Goal: Task Accomplishment & Management: Use online tool/utility

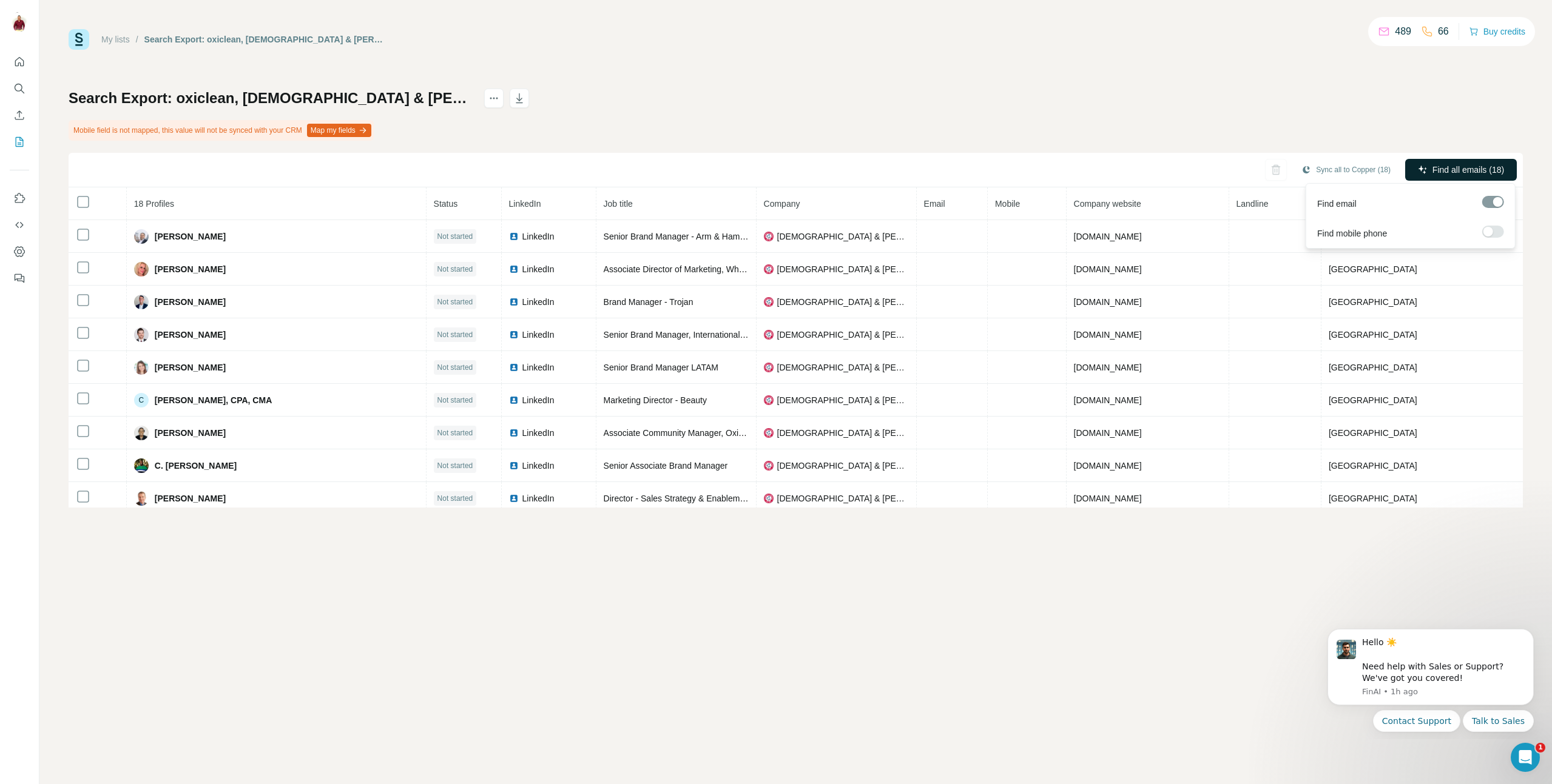
click at [1480, 172] on span "Find all emails (18)" at bounding box center [1468, 170] width 71 height 12
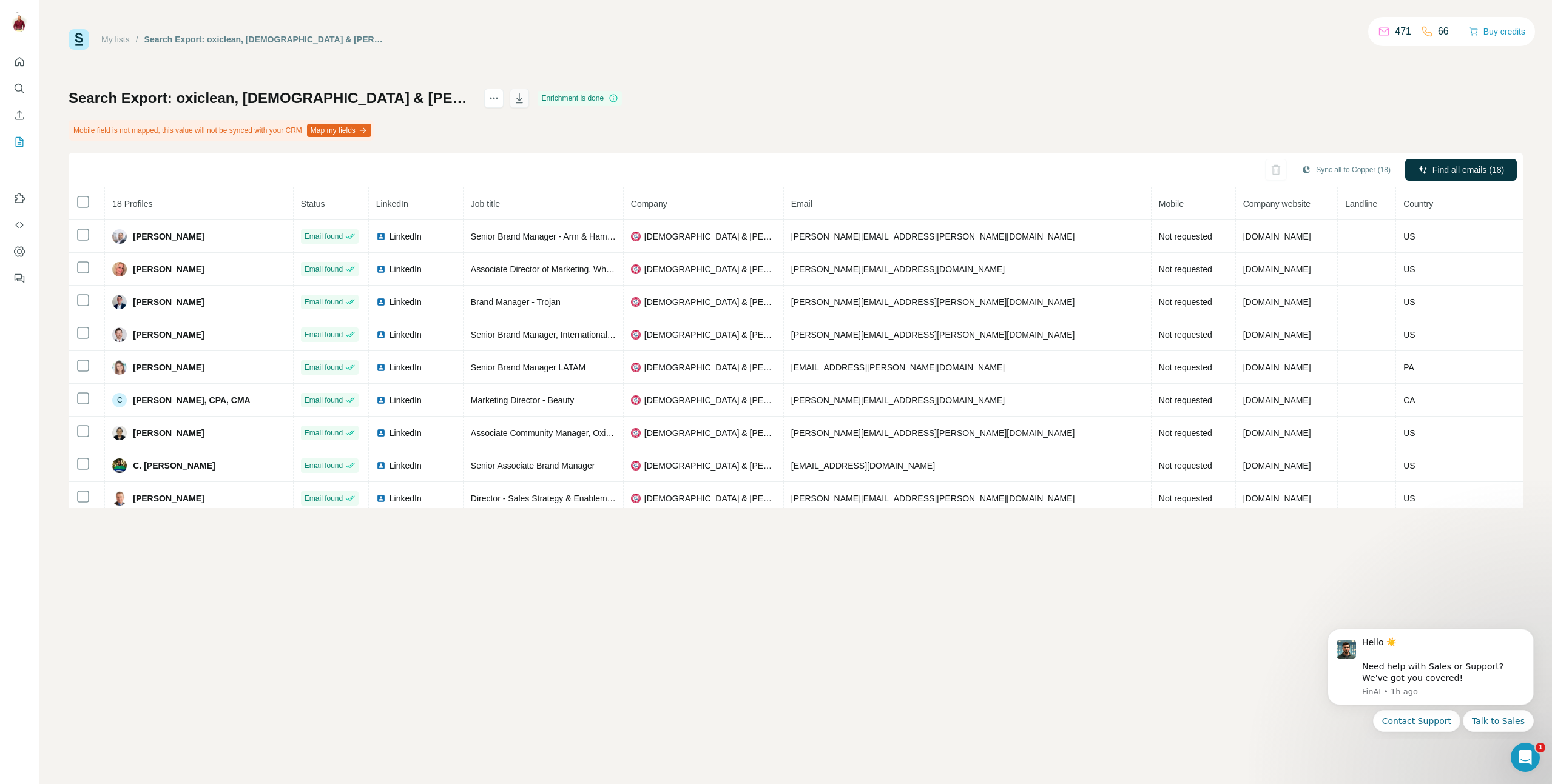
click at [529, 97] on button "button" at bounding box center [519, 98] width 19 height 19
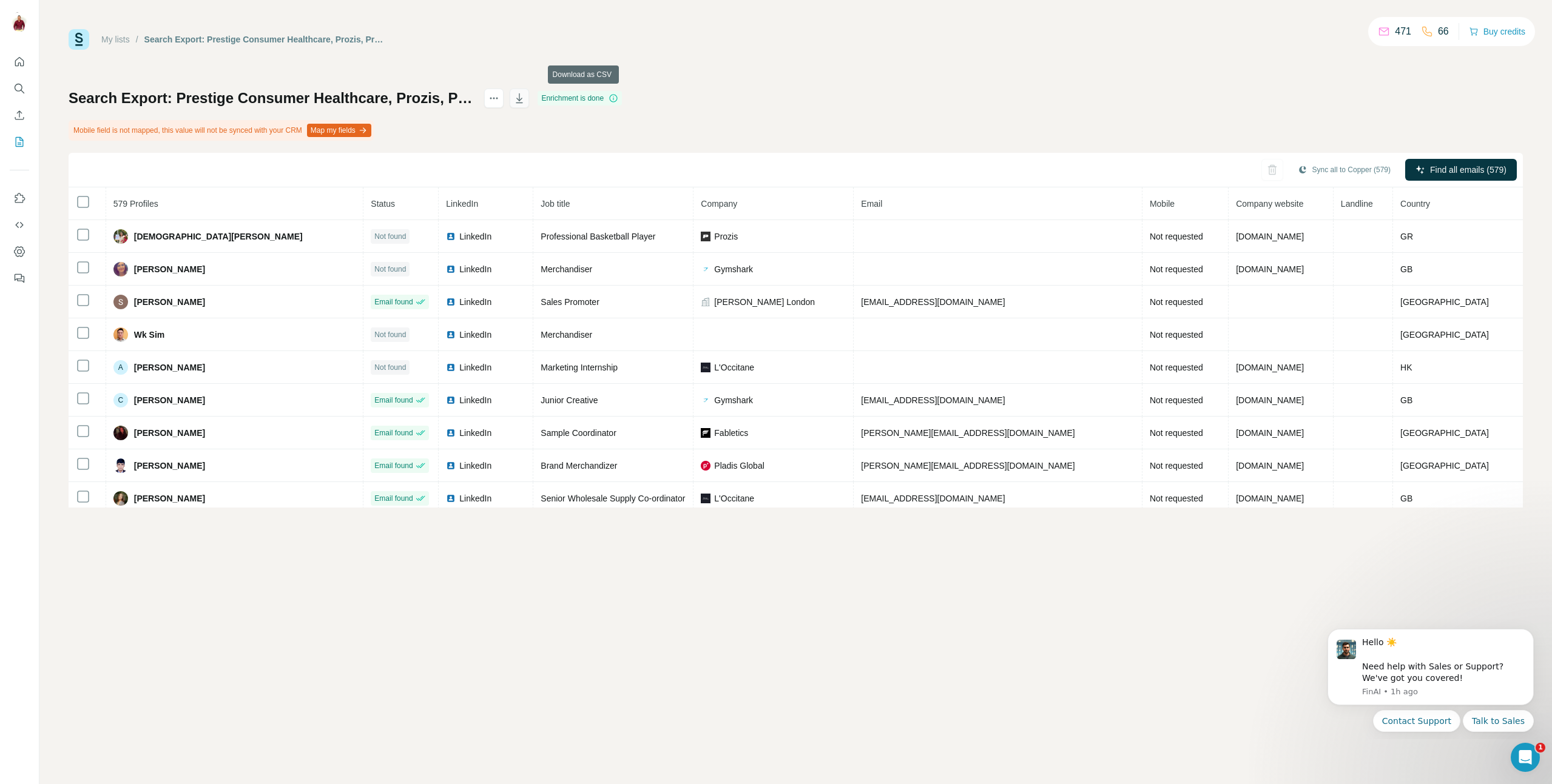
click at [526, 98] on icon "button" at bounding box center [519, 98] width 12 height 12
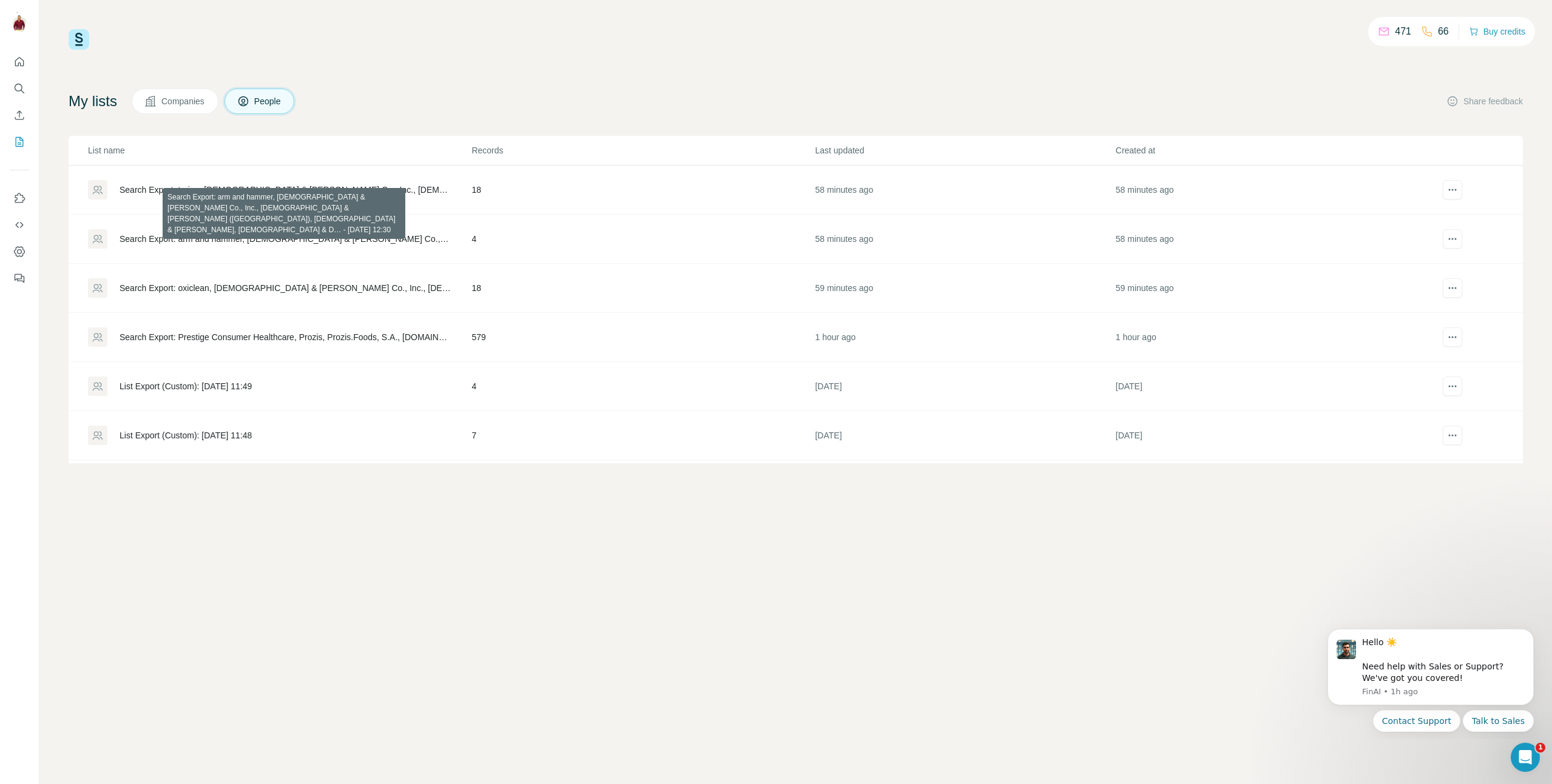
click at [385, 242] on div "Search Export: arm and hammer, [DEMOGRAPHIC_DATA] & [PERSON_NAME] Co., Inc., [D…" at bounding box center [285, 239] width 331 height 12
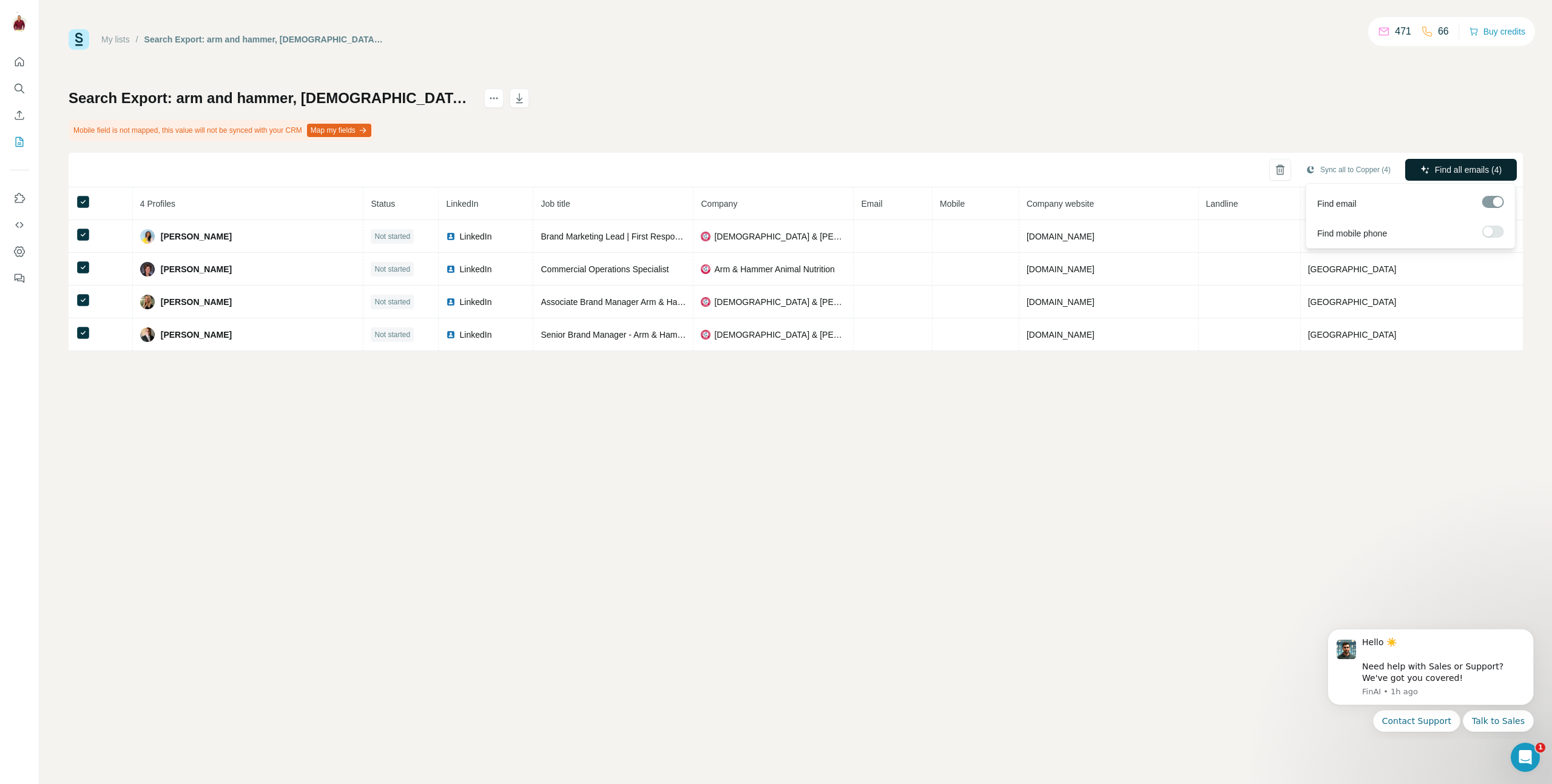
click at [1482, 170] on span "Find all emails (4)" at bounding box center [1468, 170] width 67 height 12
click at [1523, 759] on icon "Open Intercom Messenger" at bounding box center [1523, 756] width 20 height 20
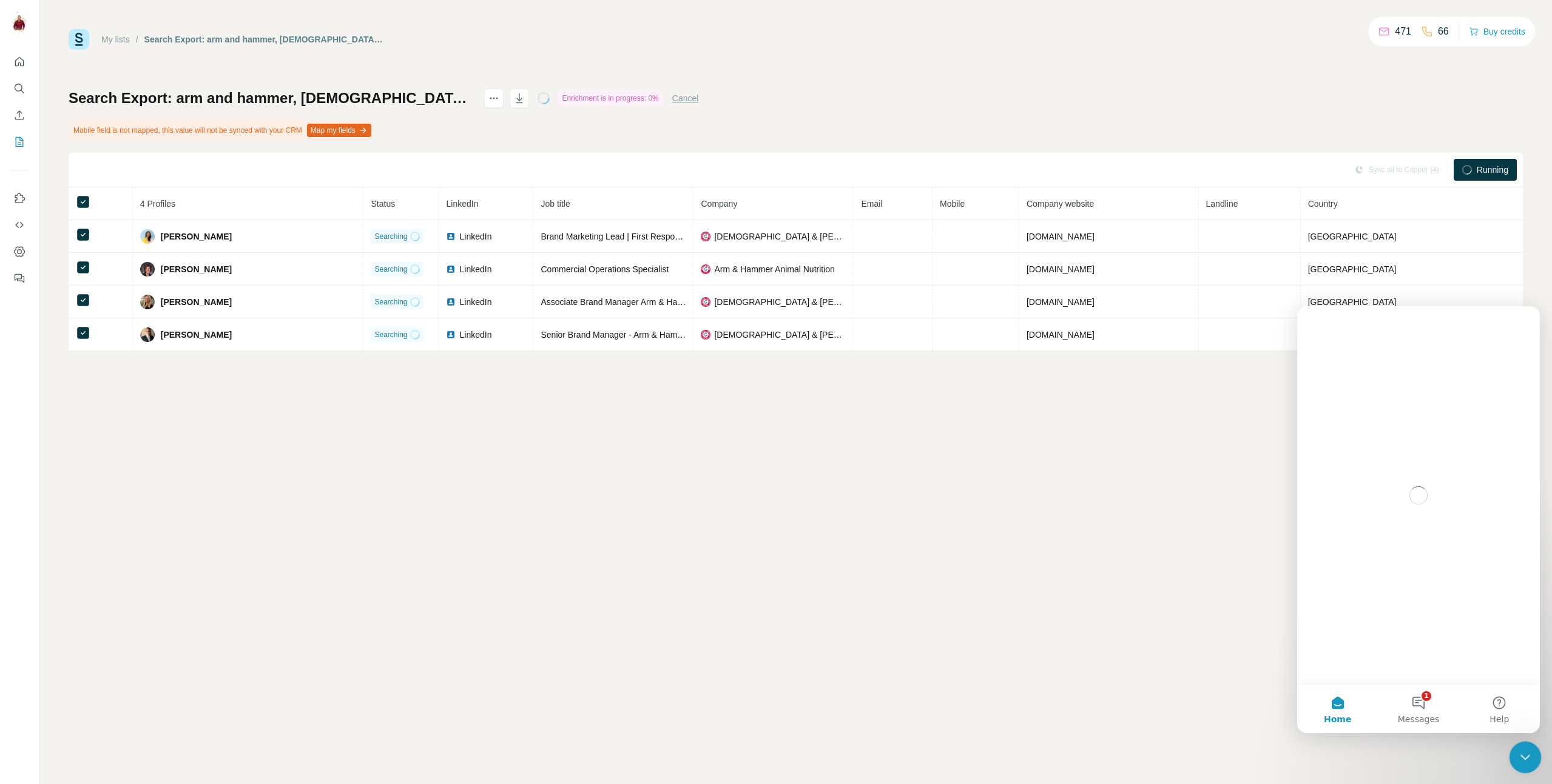
click at [1523, 759] on icon "Close Intercom Messenger" at bounding box center [1523, 755] width 14 height 14
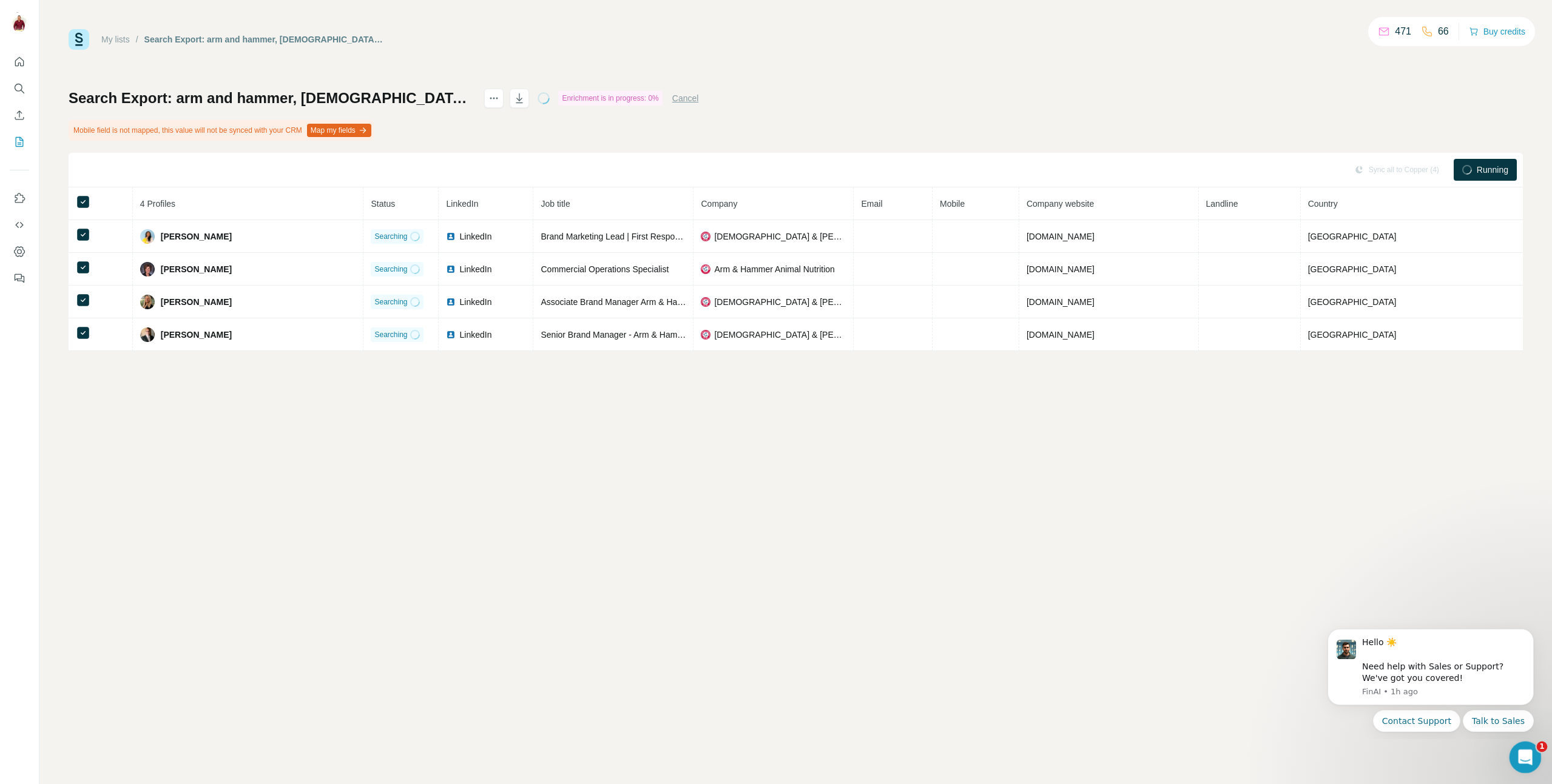
click at [1525, 757] on icon "Open Intercom Messenger" at bounding box center [1523, 756] width 20 height 20
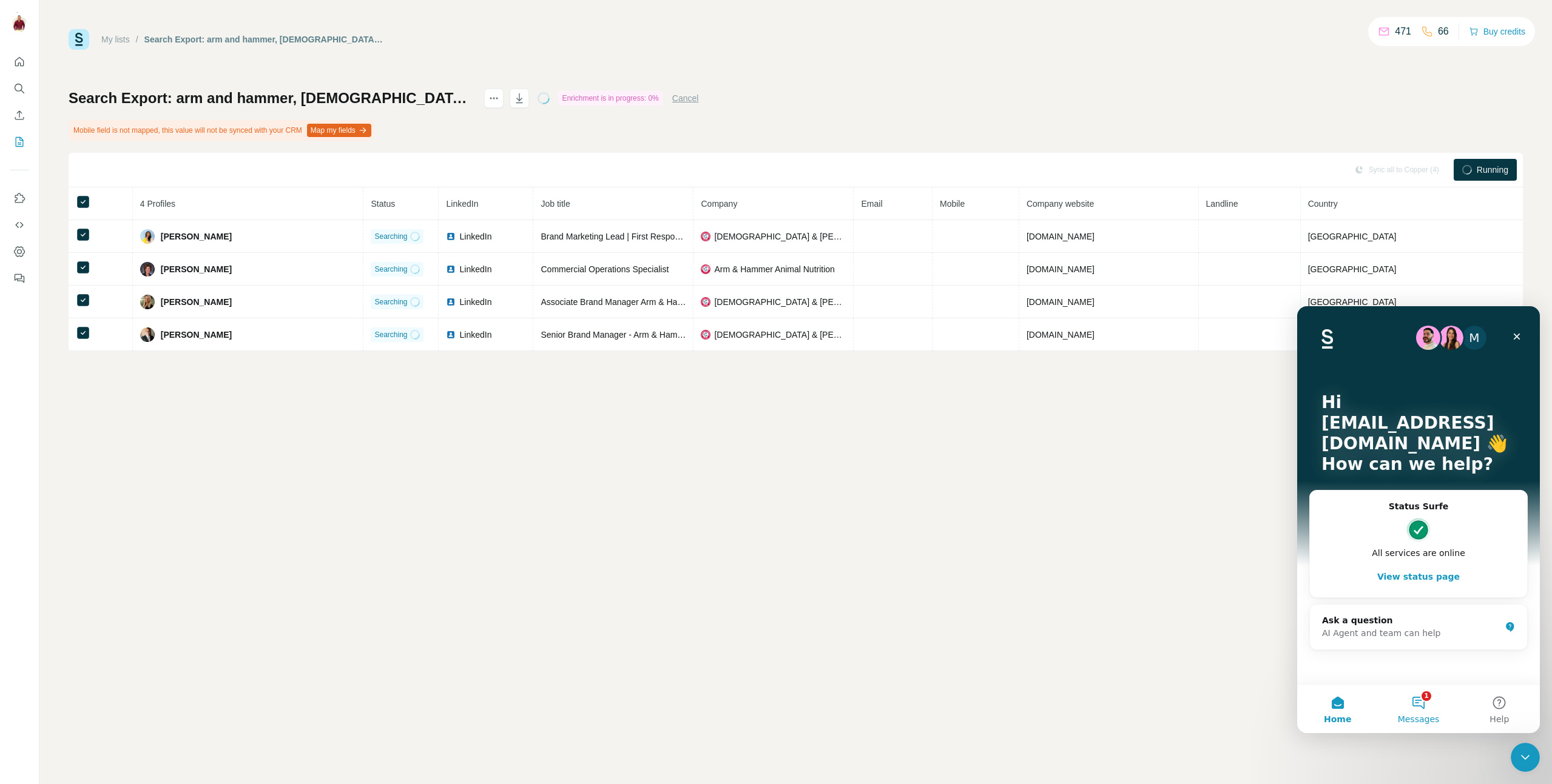
click at [1430, 712] on button "1 Messages" at bounding box center [1418, 709] width 81 height 49
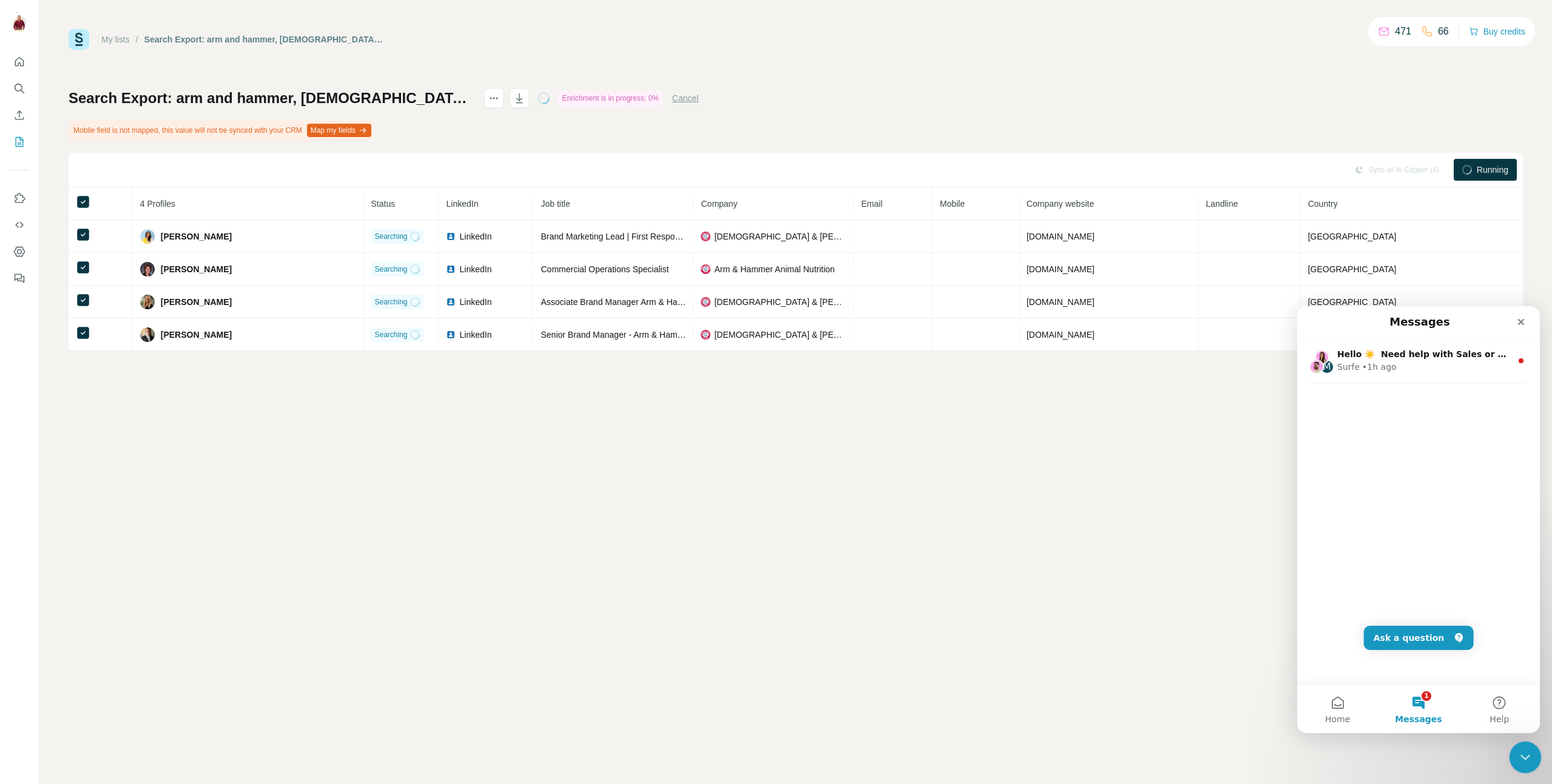
click at [1523, 749] on icon "Close Intercom Messenger" at bounding box center [1523, 755] width 14 height 14
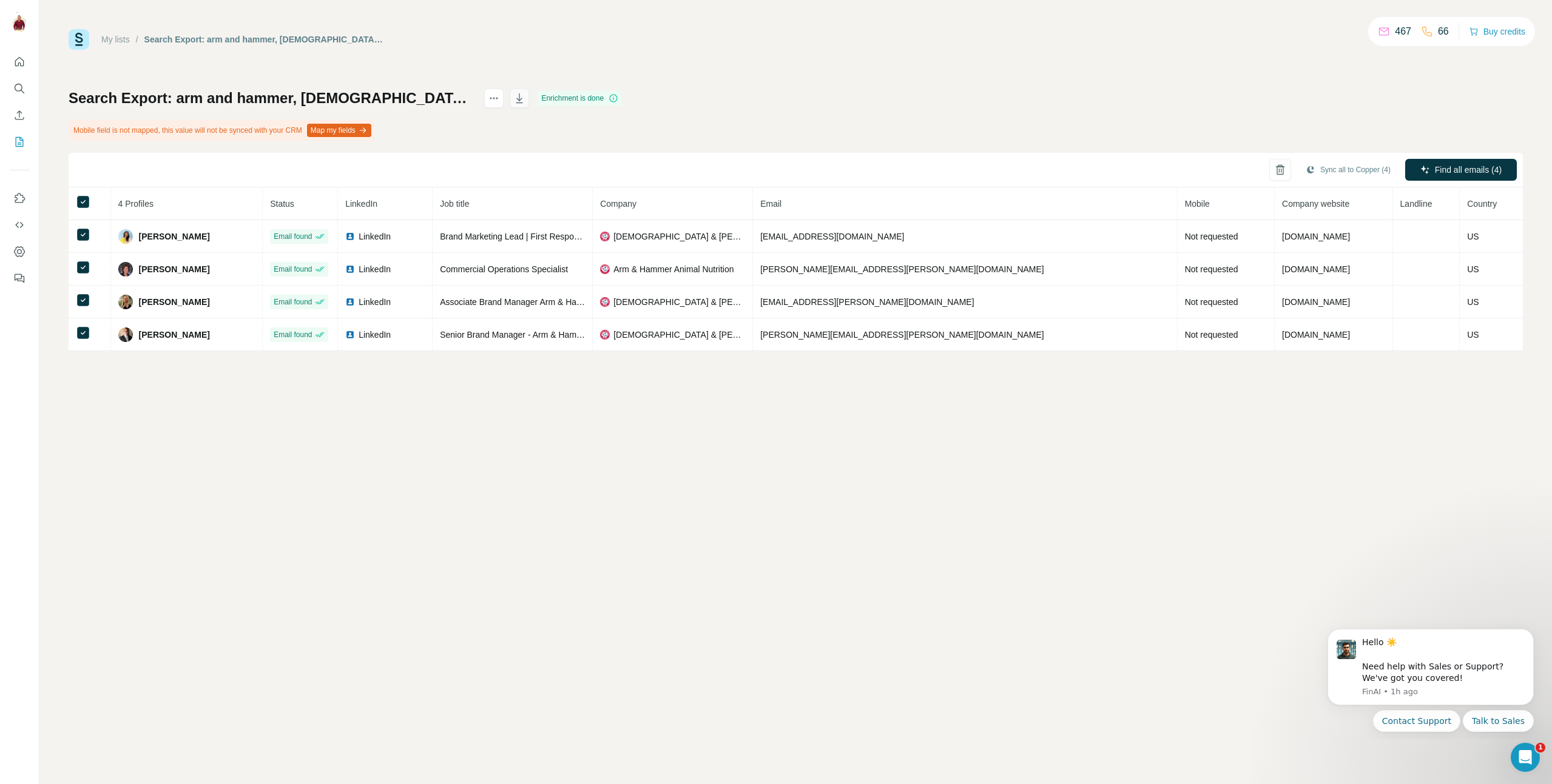
click at [529, 97] on button "button" at bounding box center [519, 98] width 19 height 19
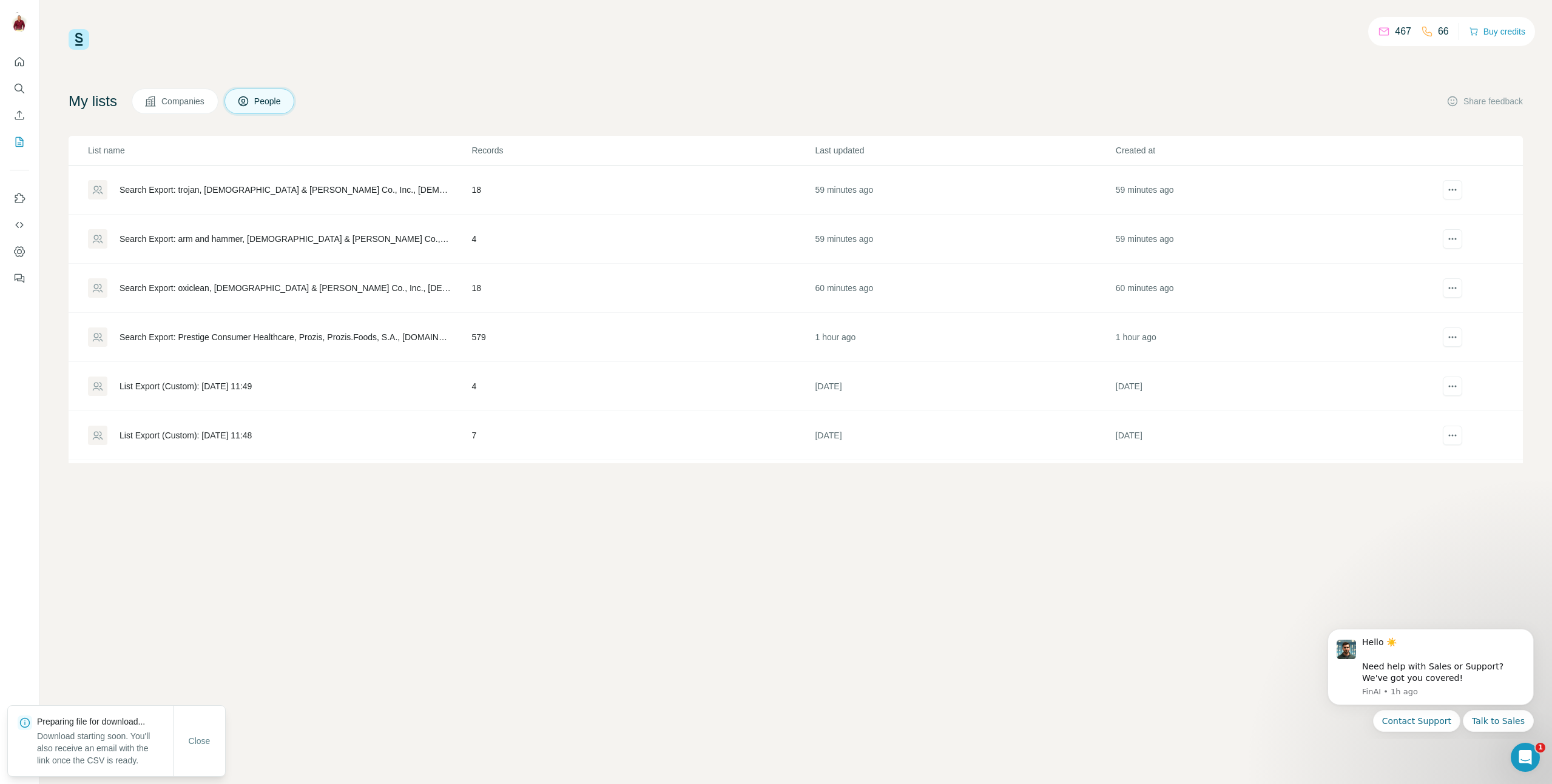
click at [360, 190] on div "Search Export: trojan, [DEMOGRAPHIC_DATA] & [PERSON_NAME] Co., Inc., [DEMOGRAPH…" at bounding box center [285, 190] width 331 height 12
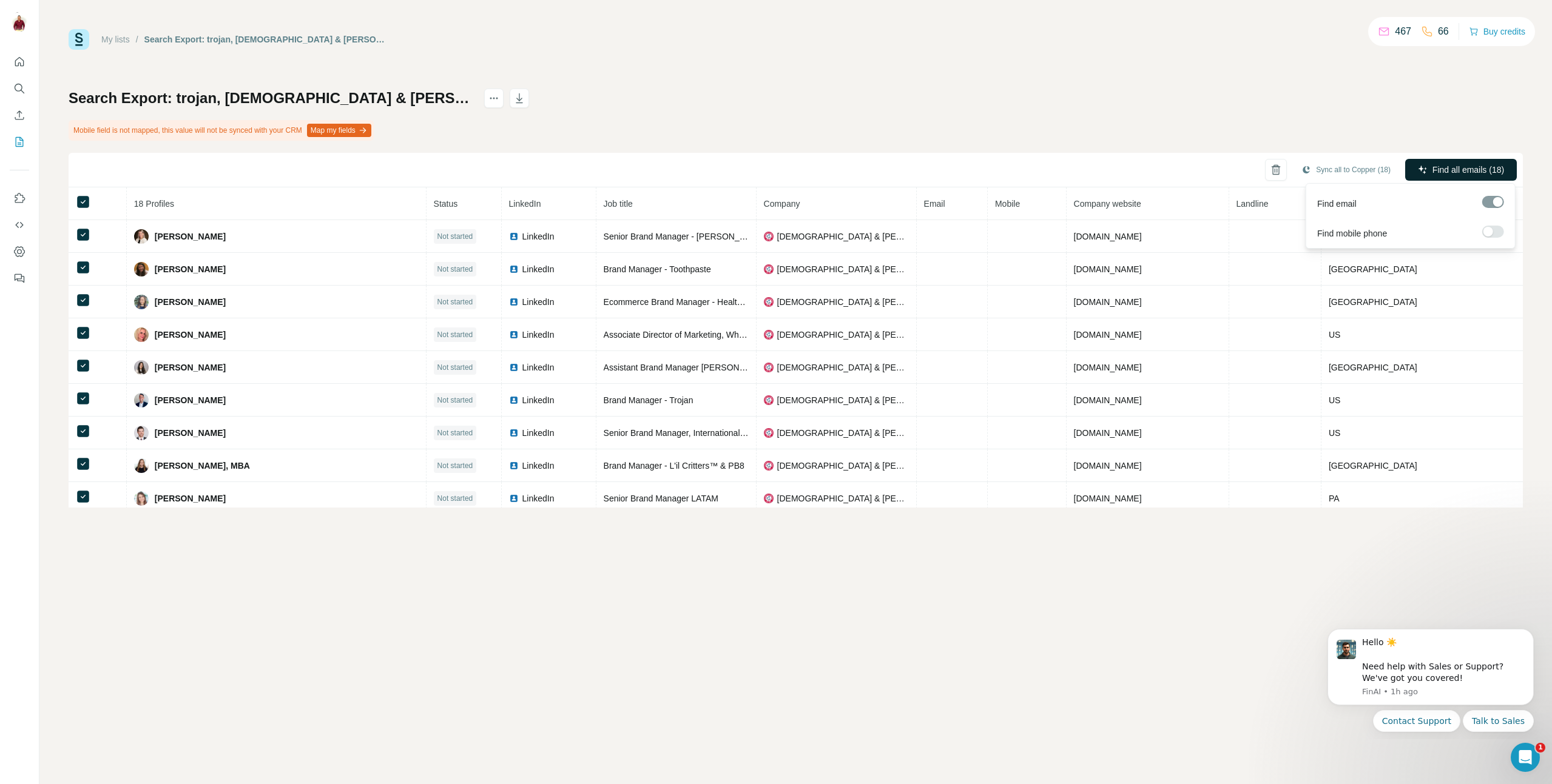
click at [1444, 169] on span "Find all emails (18)" at bounding box center [1468, 170] width 71 height 12
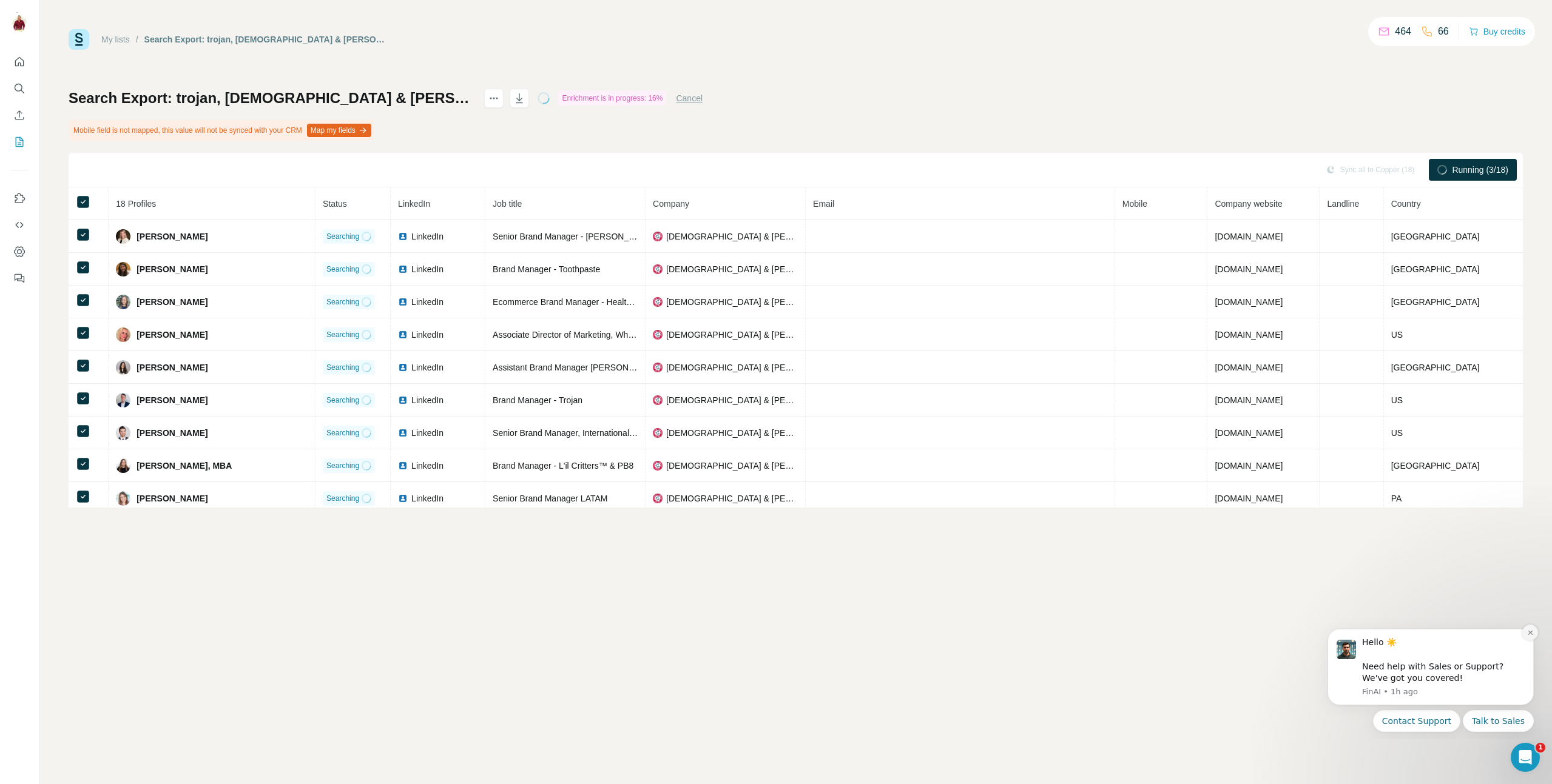
click at [1527, 636] on icon "Dismiss notification" at bounding box center [1531, 633] width 7 height 7
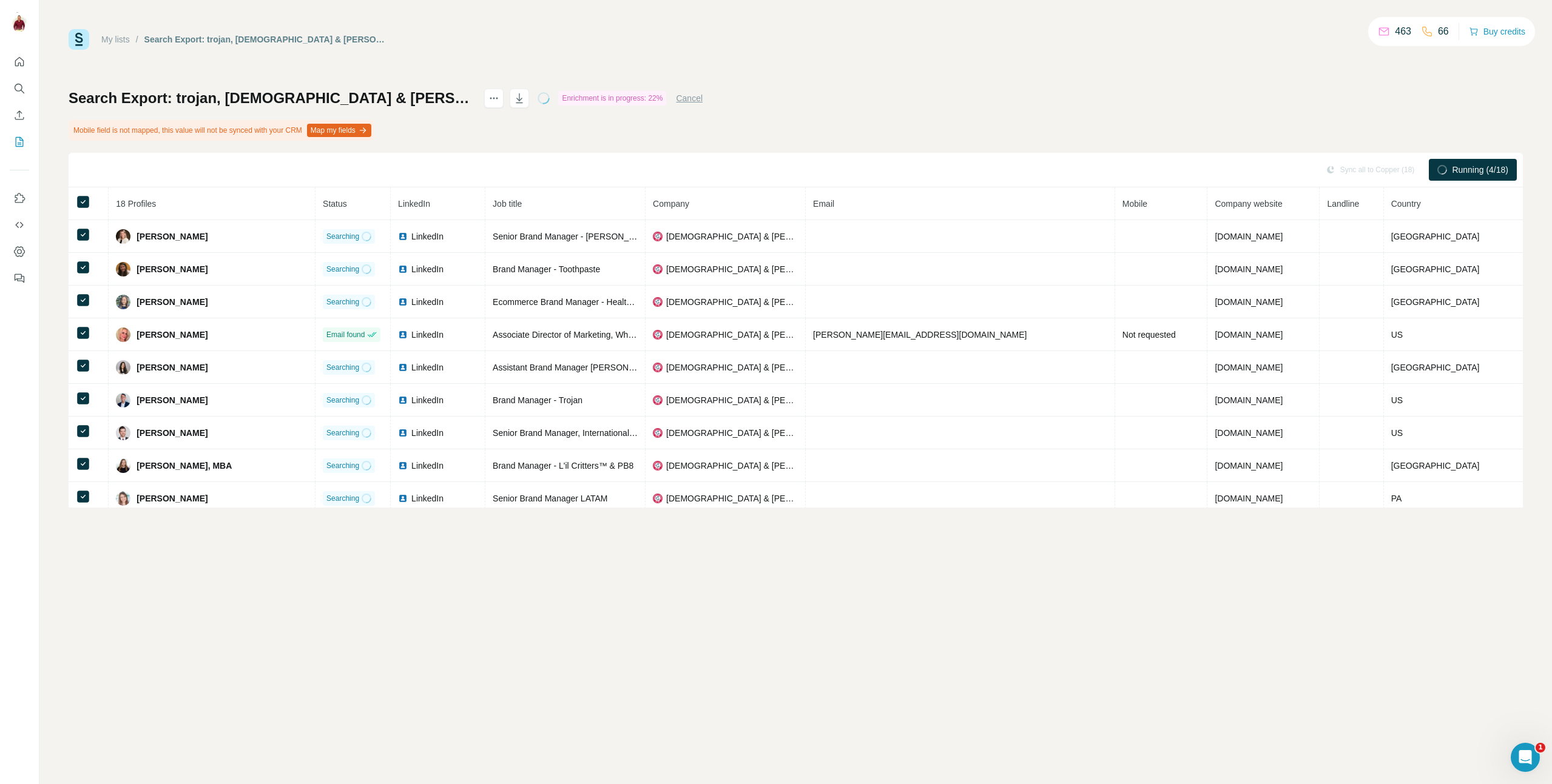
click at [727, 54] on div "My lists / Search Export: trojan, [DEMOGRAPHIC_DATA] & [PERSON_NAME] Co., Inc.,…" at bounding box center [795, 268] width 1454 height 479
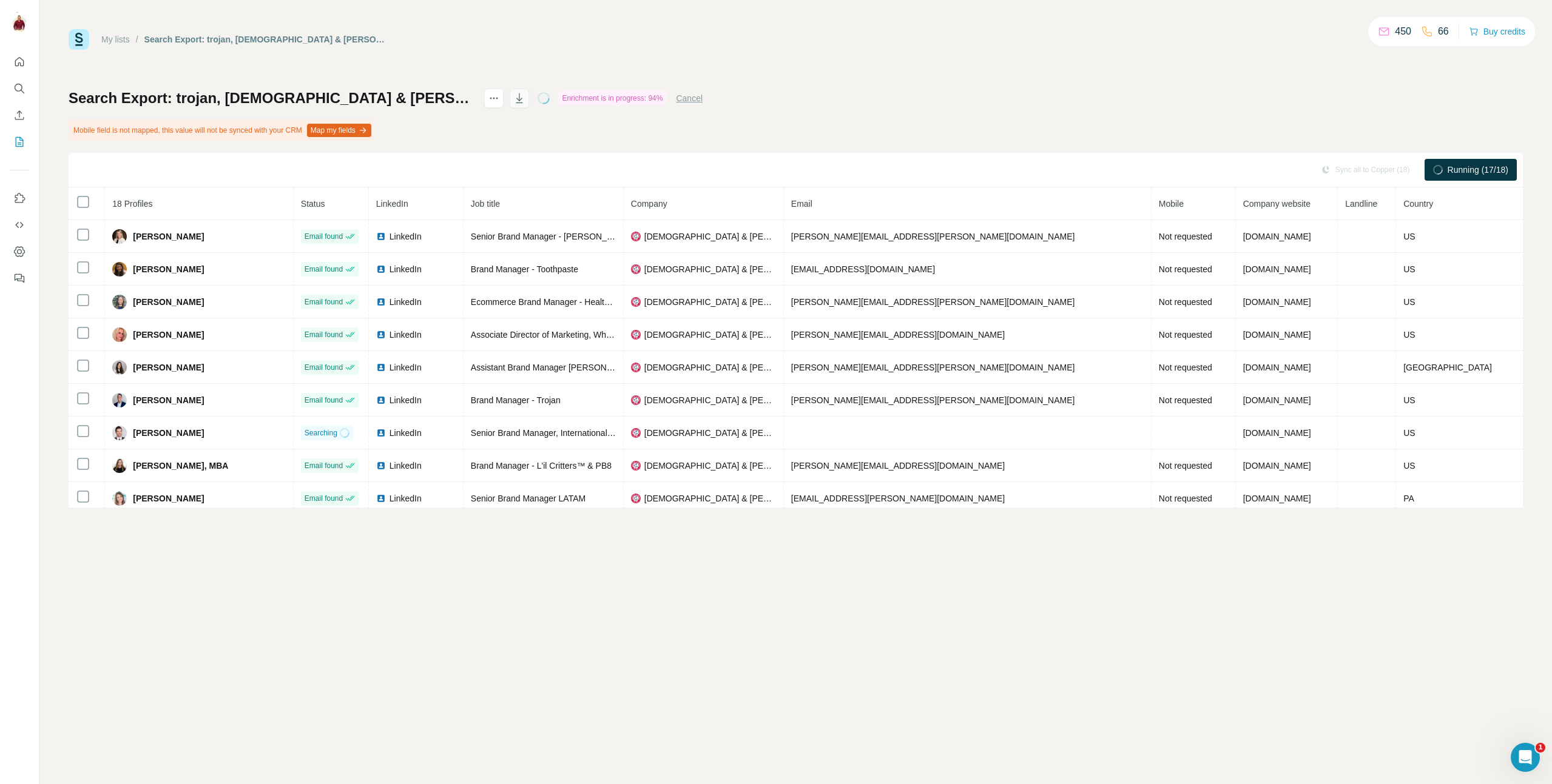
click at [529, 101] on button "button" at bounding box center [519, 98] width 19 height 19
